Goal: Information Seeking & Learning: Find specific page/section

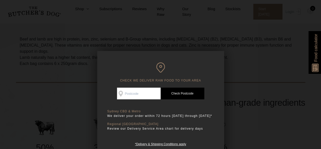
scroll to position [76, 0]
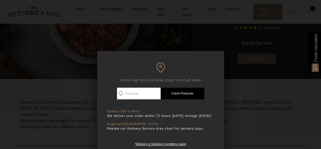
click at [297, 62] on div at bounding box center [160, 74] width 321 height 149
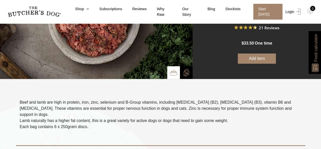
click at [292, 11] on link "Login" at bounding box center [293, 12] width 17 height 16
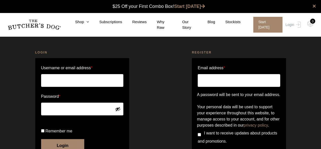
click at [56, 78] on input "Username or email address *" at bounding box center [82, 80] width 83 height 13
type input "[EMAIL_ADDRESS][DOMAIN_NAME]"
click at [41, 139] on button "Login" at bounding box center [62, 145] width 43 height 13
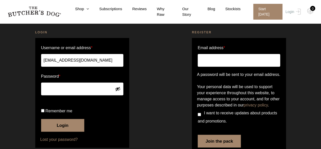
scroll to position [51, 0]
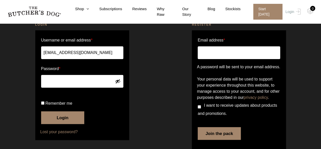
click at [52, 124] on button "Login" at bounding box center [62, 117] width 43 height 13
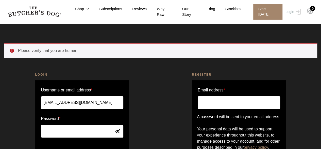
click at [310, 10] on img at bounding box center [311, 11] width 6 height 7
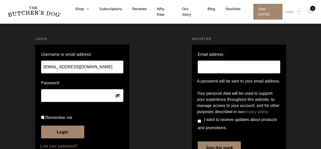
scroll to position [77, 0]
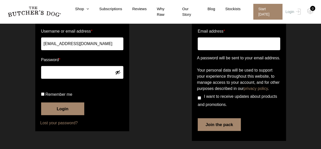
click at [52, 111] on button "Login" at bounding box center [62, 108] width 43 height 13
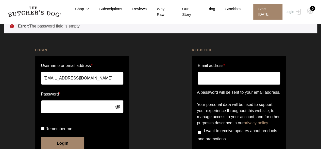
scroll to position [51, 0]
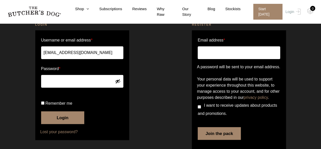
click at [65, 124] on button "Login" at bounding box center [62, 117] width 43 height 13
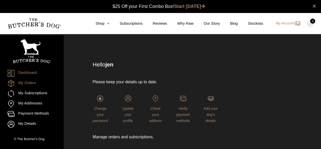
click at [29, 84] on link "My Orders" at bounding box center [32, 83] width 48 height 7
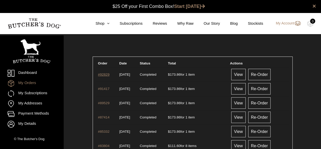
click at [106, 74] on link "#92829" at bounding box center [103, 74] width 11 height 4
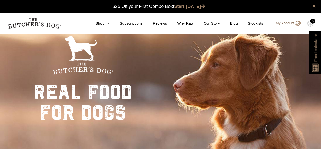
click at [286, 25] on link "My Account" at bounding box center [286, 23] width 30 height 6
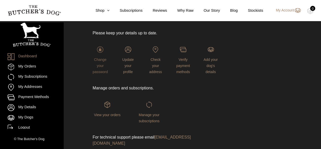
scroll to position [63, 0]
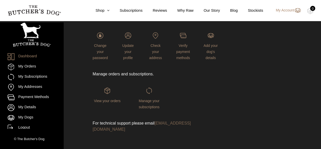
click at [159, 122] on link "support@thebutchersdog.com.au" at bounding box center [142, 126] width 98 height 10
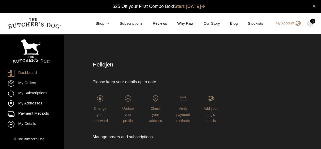
scroll to position [0, 0]
click at [256, 24] on link "Stockists" at bounding box center [250, 24] width 25 height 6
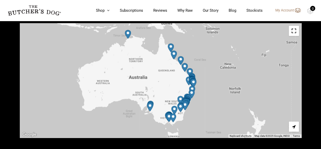
scroll to position [203, 0]
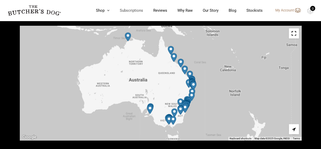
click at [137, 11] on link "Subscriptions" at bounding box center [127, 11] width 34 height 6
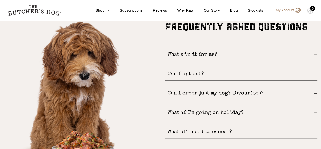
scroll to position [635, 0]
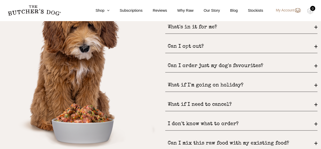
click at [204, 66] on div "Can I order just my dog's favourites?" at bounding box center [241, 65] width 152 height 13
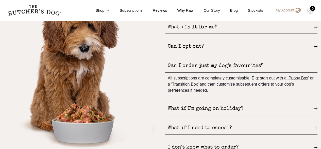
click at [204, 66] on div "Can I order just my dog's favourites?" at bounding box center [241, 65] width 152 height 13
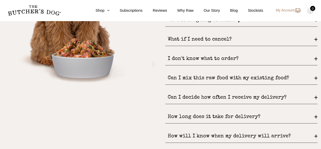
scroll to position [712, 0]
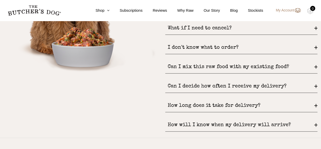
click at [174, 106] on div "How long does it take for delivery?" at bounding box center [241, 105] width 152 height 13
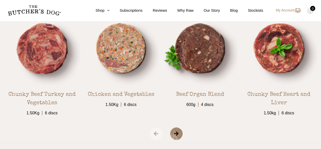
scroll to position [864, 0]
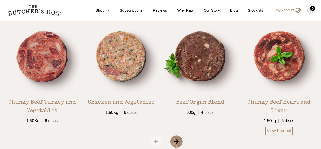
click at [285, 55] on img at bounding box center [279, 56] width 76 height 76
click at [290, 55] on img at bounding box center [279, 56] width 76 height 76
click at [273, 128] on link "View Product" at bounding box center [279, 130] width 27 height 9
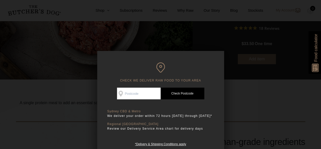
scroll to position [76, 0]
click at [270, 62] on div at bounding box center [160, 74] width 321 height 149
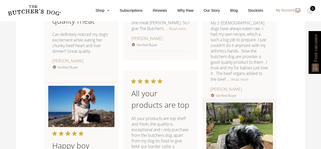
scroll to position [686, 0]
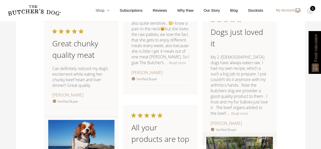
click at [104, 11] on link "Shop" at bounding box center [97, 11] width 24 height 6
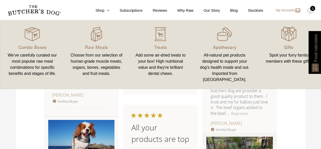
click at [23, 62] on div "We’ve carefully curated our most popular raw meal combinations for specific ben…" at bounding box center [32, 64] width 52 height 24
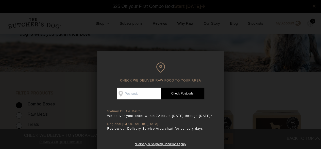
scroll to position [127, 0]
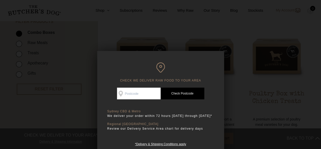
click at [16, 133] on div at bounding box center [160, 74] width 321 height 149
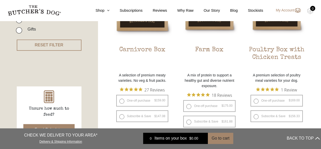
scroll to position [178, 0]
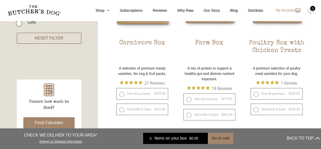
click at [33, 122] on button "Food Calculator" at bounding box center [49, 122] width 52 height 11
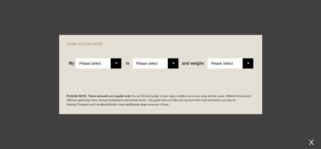
click at [114, 62] on select "Please Select Adult Dog Puppy" at bounding box center [99, 63] width 46 height 10
select select "adult"
click at [76, 58] on select "Please Select Adult Dog Puppy" at bounding box center [99, 63] width 46 height 10
click at [148, 63] on select "Please select a healthy weight overweight" at bounding box center [156, 63] width 46 height 10
select select "00"
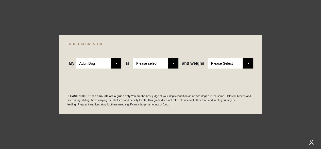
click at [133, 58] on select "Please select a healthy weight overweight" at bounding box center [156, 63] width 46 height 10
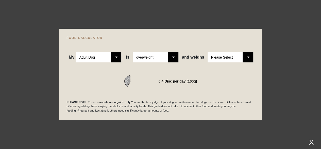
click at [216, 56] on select "Please Select 1kg 2kg 3kg 4kg 5kg 6kg 7kg 8kg 9kg 10kg 11kg 12kg 13kg 14kg 15kg…" at bounding box center [231, 57] width 46 height 10
click at [208, 52] on select "Please Select 1kg 2kg 3kg 4kg 5kg 6kg 7kg 8kg 9kg 10kg 11kg 12kg 13kg 14kg 15kg…" at bounding box center [231, 57] width 46 height 10
click at [231, 53] on select "Please Select 1kg 2kg 3kg 4kg 5kg 6kg 7kg 8kg 9kg 10kg 11kg 12kg 13kg 14kg 15kg…" at bounding box center [231, 57] width 46 height 10
click at [208, 52] on select "Please Select 1kg 2kg 3kg 4kg 5kg 6kg 7kg 8kg 9kg 10kg 11kg 12kg 13kg 14kg 15kg…" at bounding box center [231, 57] width 46 height 10
click at [170, 56] on select "Please select a healthy weight overweight" at bounding box center [156, 57] width 46 height 10
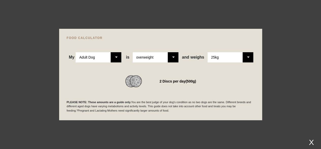
click at [170, 56] on select "Please select a healthy weight overweight" at bounding box center [156, 57] width 46 height 10
click at [223, 59] on select "Please Select 1kg 2kg 3kg 4kg 5kg 6kg 7kg 8kg 9kg 10kg 11kg 12kg 13kg 14kg 15kg…" at bounding box center [231, 57] width 46 height 10
select select "30"
click at [208, 52] on select "Please Select 1kg 2kg 3kg 4kg 5kg 6kg 7kg 8kg 9kg 10kg 11kg 12kg 13kg 14kg 15kg…" at bounding box center [231, 57] width 46 height 10
click at [69, 100] on p "PLEASE NOTE: These amounts are a guide only. You are the best judge of your dog…" at bounding box center [161, 106] width 188 height 13
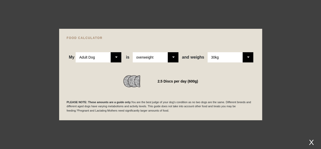
click at [292, 51] on div at bounding box center [160, 74] width 321 height 149
click at [311, 140] on div "X" at bounding box center [311, 142] width 9 height 8
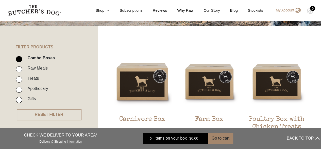
scroll to position [0, 0]
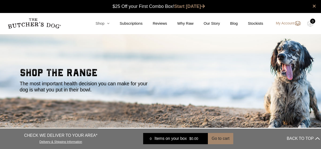
click at [103, 23] on link "Shop" at bounding box center [97, 24] width 24 height 6
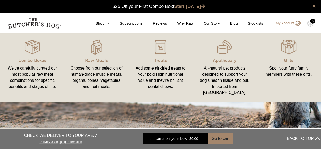
click at [105, 71] on div "Choose from our selection of human-grade muscle meats, organs, bones, vegetable…" at bounding box center [97, 77] width 52 height 24
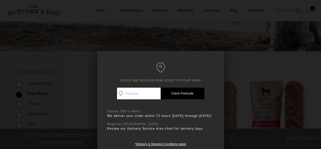
click at [86, 70] on div at bounding box center [160, 74] width 321 height 149
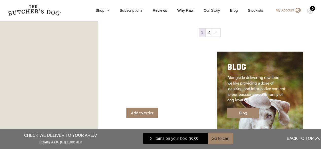
scroll to position [712, 0]
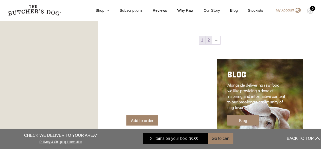
click at [209, 40] on link "2" at bounding box center [209, 40] width 6 height 8
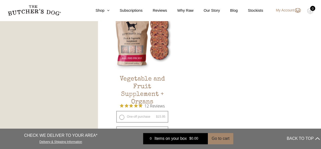
scroll to position [293, 0]
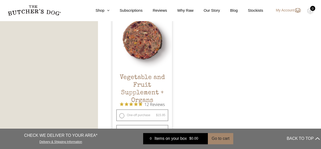
click at [148, 82] on h2 "Vegetable and Fruit Supplement + Organs" at bounding box center [143, 86] width 60 height 24
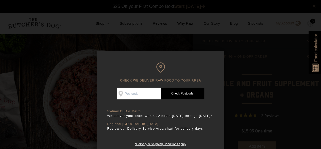
click at [82, 81] on div at bounding box center [160, 74] width 321 height 149
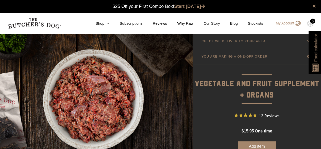
click at [269, 116] on span "12 Reviews" at bounding box center [269, 115] width 21 height 8
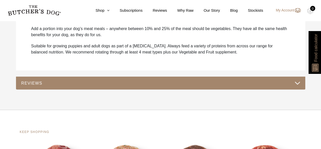
scroll to position [496, 0]
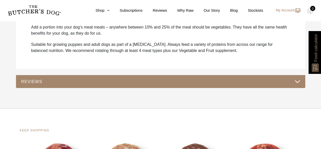
click at [65, 78] on button "REVIEWS" at bounding box center [161, 81] width 280 height 7
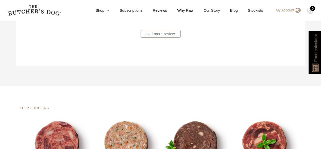
scroll to position [1004, 0]
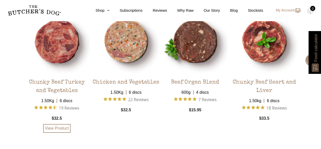
click at [44, 74] on div "Chunky Beef Turkey and Vegetables" at bounding box center [57, 84] width 67 height 21
click at [54, 124] on link "View Product" at bounding box center [56, 128] width 27 height 9
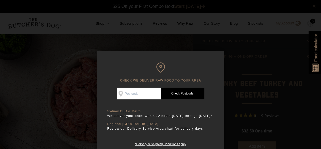
click at [53, 118] on div at bounding box center [160, 74] width 321 height 149
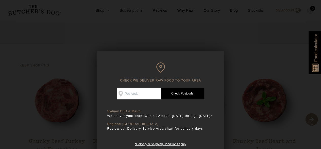
scroll to position [1004, 0]
click at [30, 44] on div at bounding box center [160, 74] width 321 height 149
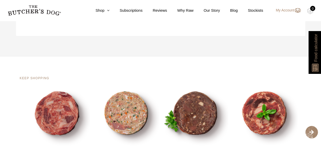
scroll to position [979, 0]
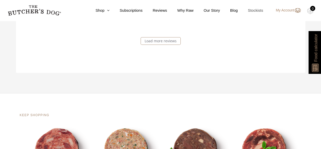
click at [263, 10] on link "Stockists" at bounding box center [250, 11] width 25 height 6
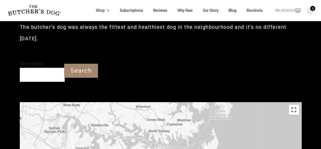
scroll to position [203, 0]
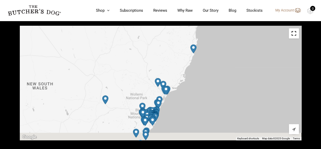
drag, startPoint x: 191, startPoint y: 110, endPoint x: 194, endPoint y: 79, distance: 31.1
click at [194, 79] on div at bounding box center [161, 83] width 282 height 114
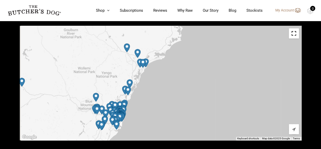
drag, startPoint x: 171, startPoint y: 113, endPoint x: 176, endPoint y: 68, distance: 45.3
click at [176, 68] on div at bounding box center [161, 83] width 282 height 114
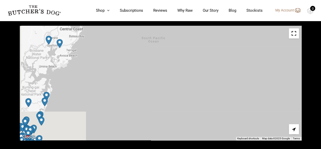
drag, startPoint x: 156, startPoint y: 121, endPoint x: 230, endPoint y: 1, distance: 140.4
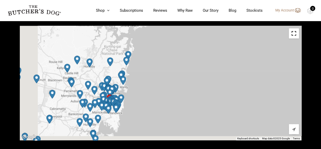
drag, startPoint x: 89, startPoint y: 91, endPoint x: 163, endPoint y: 61, distance: 79.9
click at [163, 61] on div at bounding box center [161, 83] width 282 height 114
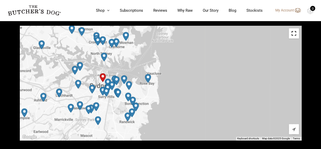
click at [73, 69] on img "Petbarn – Rozelle" at bounding box center [75, 70] width 10 height 13
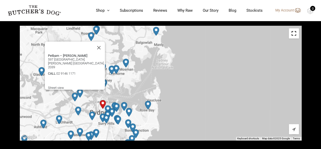
click at [80, 92] on img "QE Foodstores Balmain" at bounding box center [80, 92] width 10 height 13
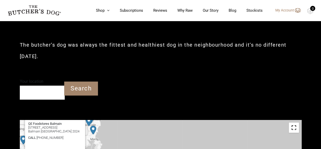
scroll to position [101, 0]
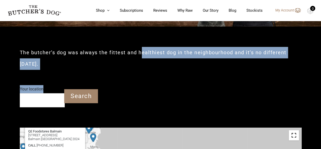
drag, startPoint x: 137, startPoint y: 90, endPoint x: 139, endPoint y: 50, distance: 39.7
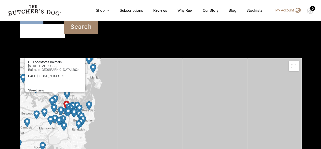
scroll to position [172, 0]
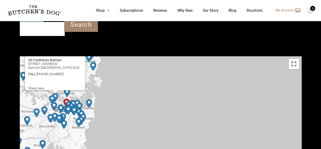
click at [132, 111] on div "QE Foodstores Balmain [STREET_ADDRESS] Balmain [GEOGRAPHIC_DATA] 2024 CALL : [P…" at bounding box center [161, 113] width 282 height 114
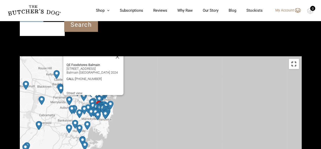
click at [134, 102] on div "QE Foodstores Balmain [STREET_ADDRESS] Balmain [GEOGRAPHIC_DATA] 2024 CALL : [P…" at bounding box center [161, 113] width 282 height 114
click at [84, 97] on img "Petbarn – Gladesville" at bounding box center [84, 96] width 10 height 13
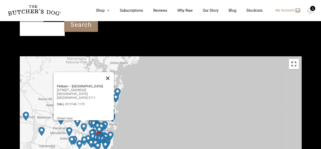
click at [111, 76] on button "Close" at bounding box center [108, 78] width 12 height 12
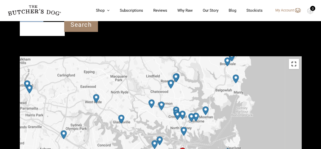
drag, startPoint x: 104, startPoint y: 122, endPoint x: 63, endPoint y: 84, distance: 56.5
click at [63, 84] on div at bounding box center [161, 113] width 282 height 114
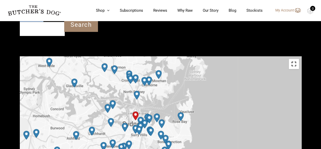
drag, startPoint x: 129, startPoint y: 145, endPoint x: 83, endPoint y: 109, distance: 58.2
click at [83, 109] on div at bounding box center [161, 113] width 282 height 114
